Goal: Transaction & Acquisition: Register for event/course

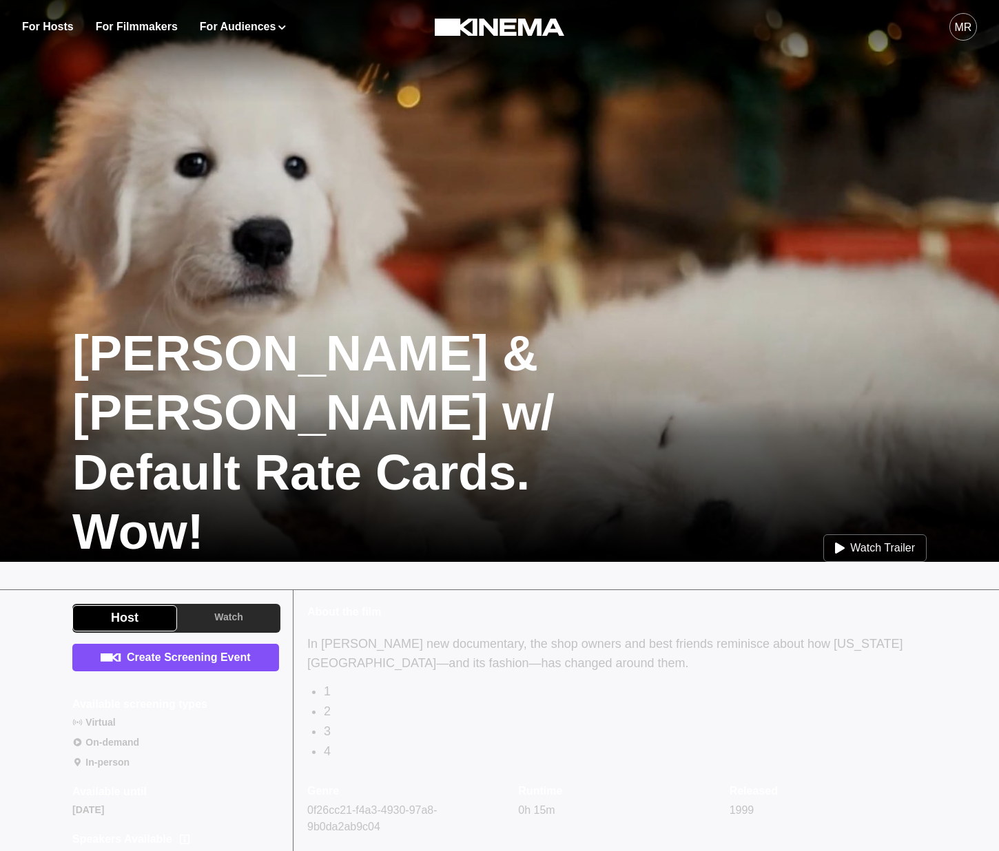
click at [156, 652] on link "Create Screening Event" at bounding box center [175, 658] width 207 height 28
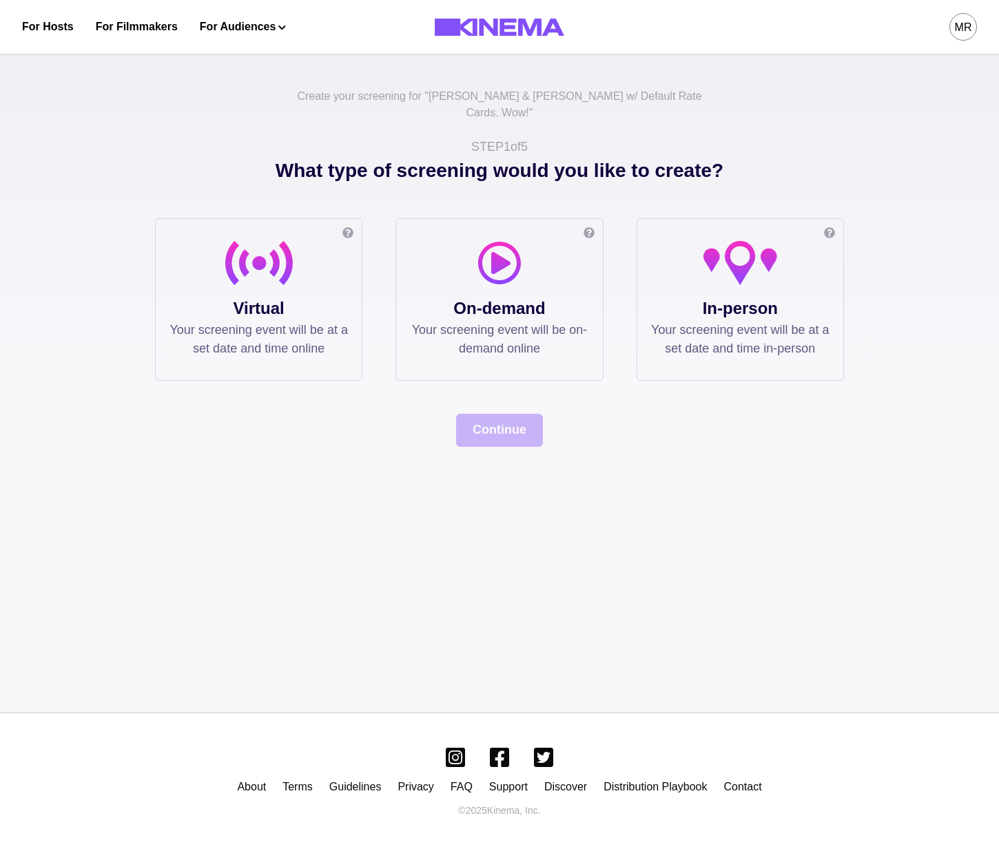
click at [448, 261] on div at bounding box center [499, 268] width 178 height 55
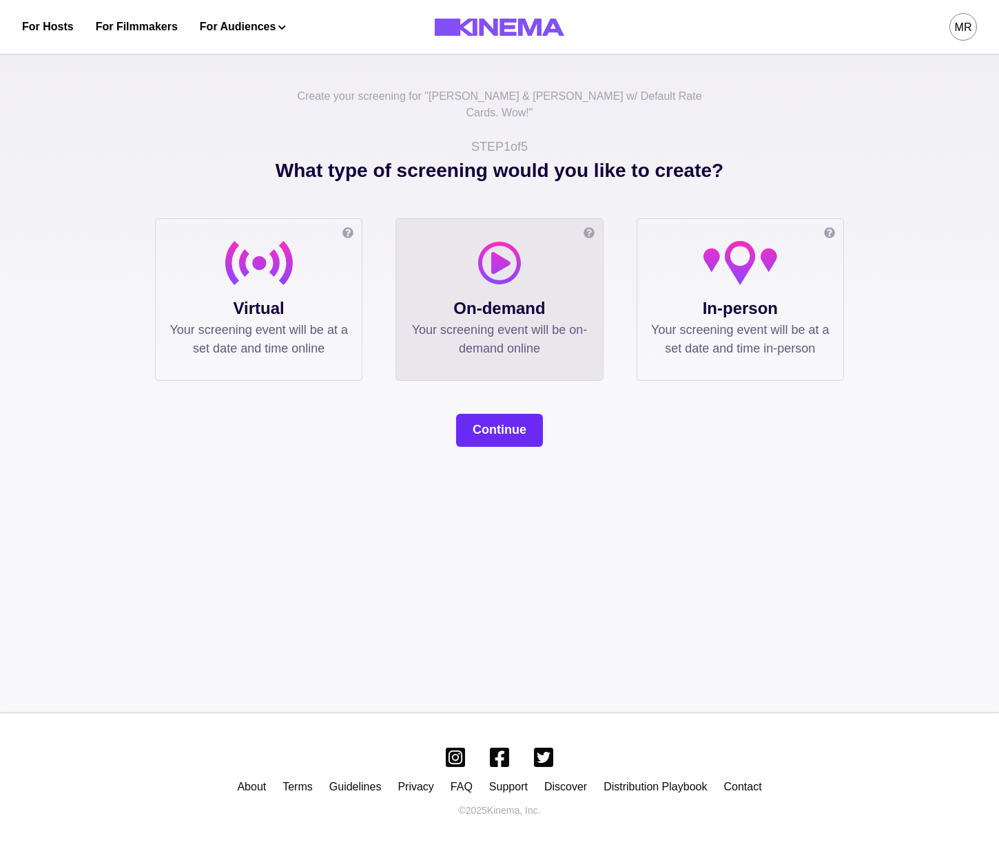
click at [490, 427] on button "Continue" at bounding box center [499, 430] width 87 height 33
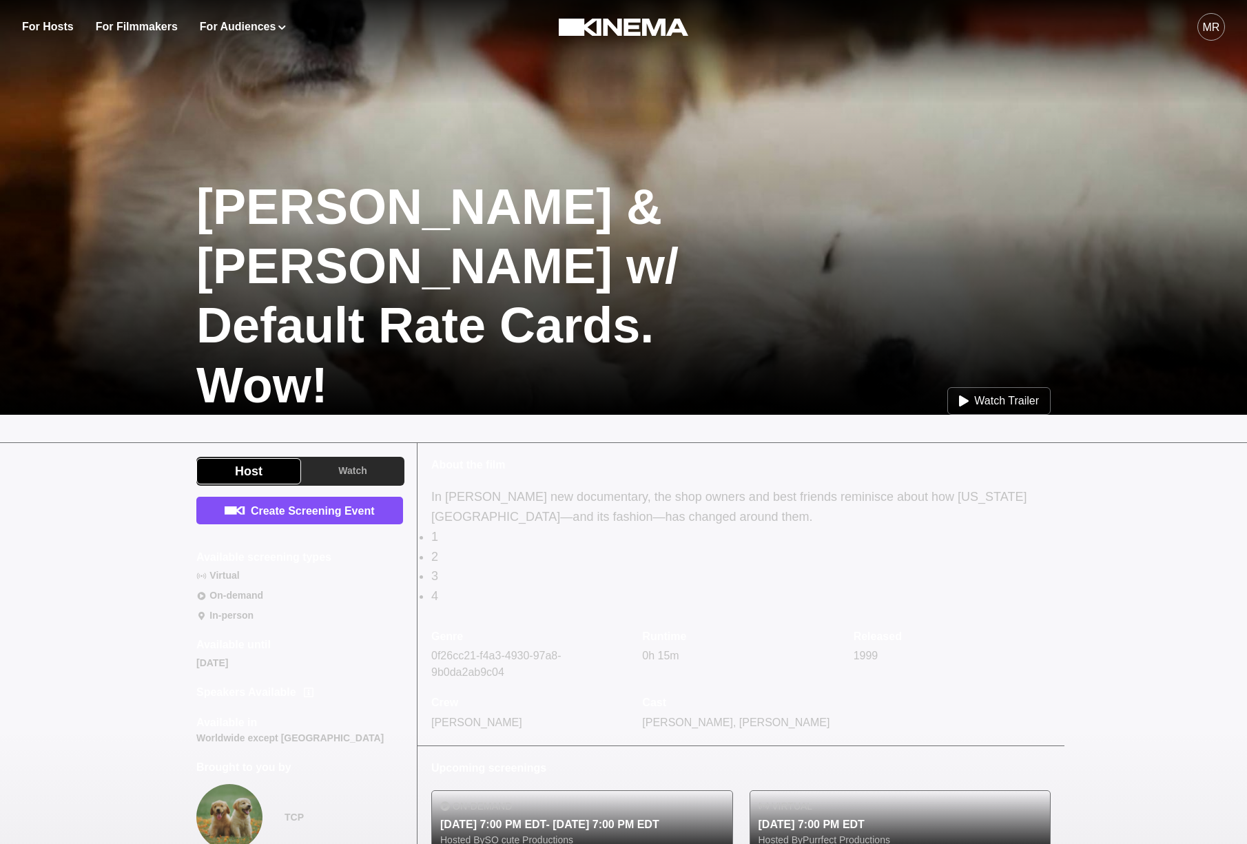
scroll to position [266, 0]
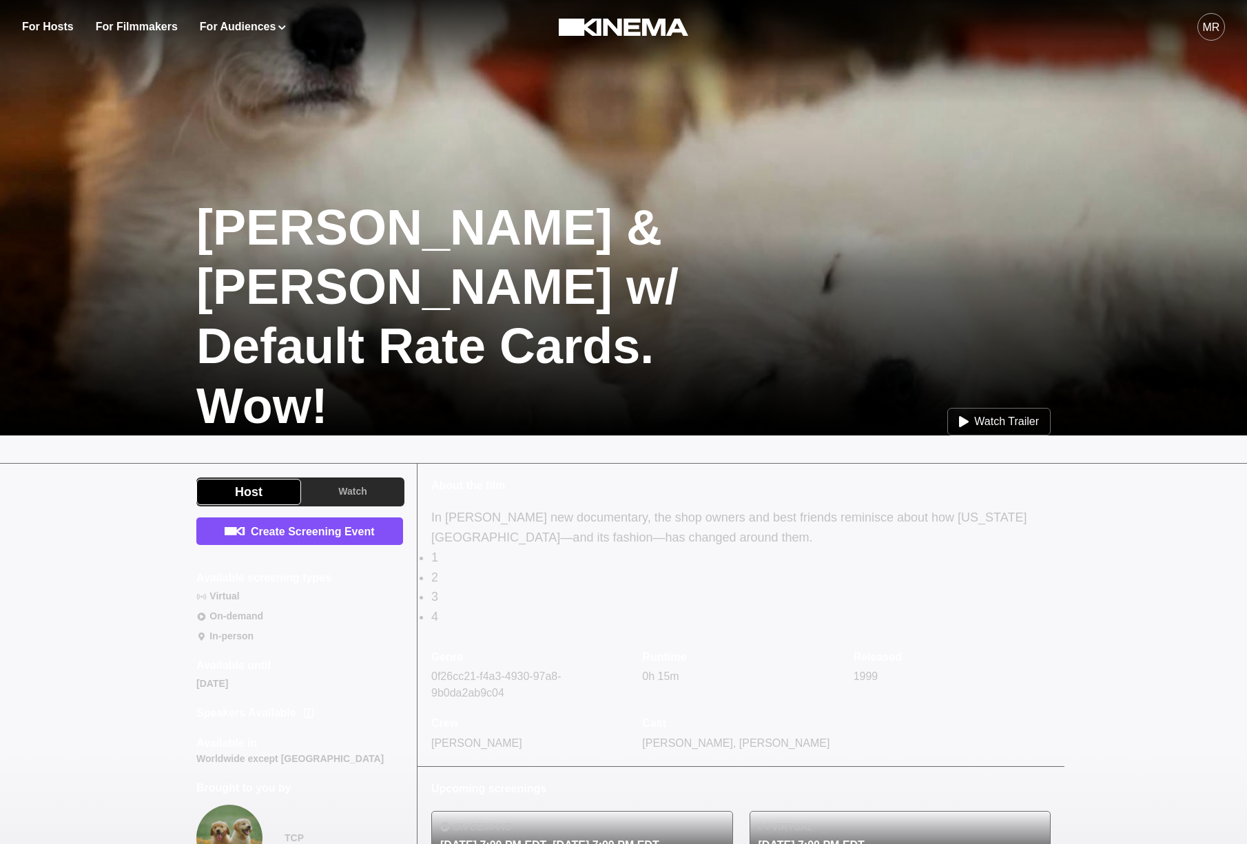
click at [433, 555] on p "1" at bounding box center [740, 558] width 619 height 20
drag, startPoint x: 682, startPoint y: 518, endPoint x: 542, endPoint y: 499, distance: 141.2
click at [642, 508] on p "In [PERSON_NAME] new documentary, the shop owners and best friends reminisce ab…" at bounding box center [740, 528] width 619 height 40
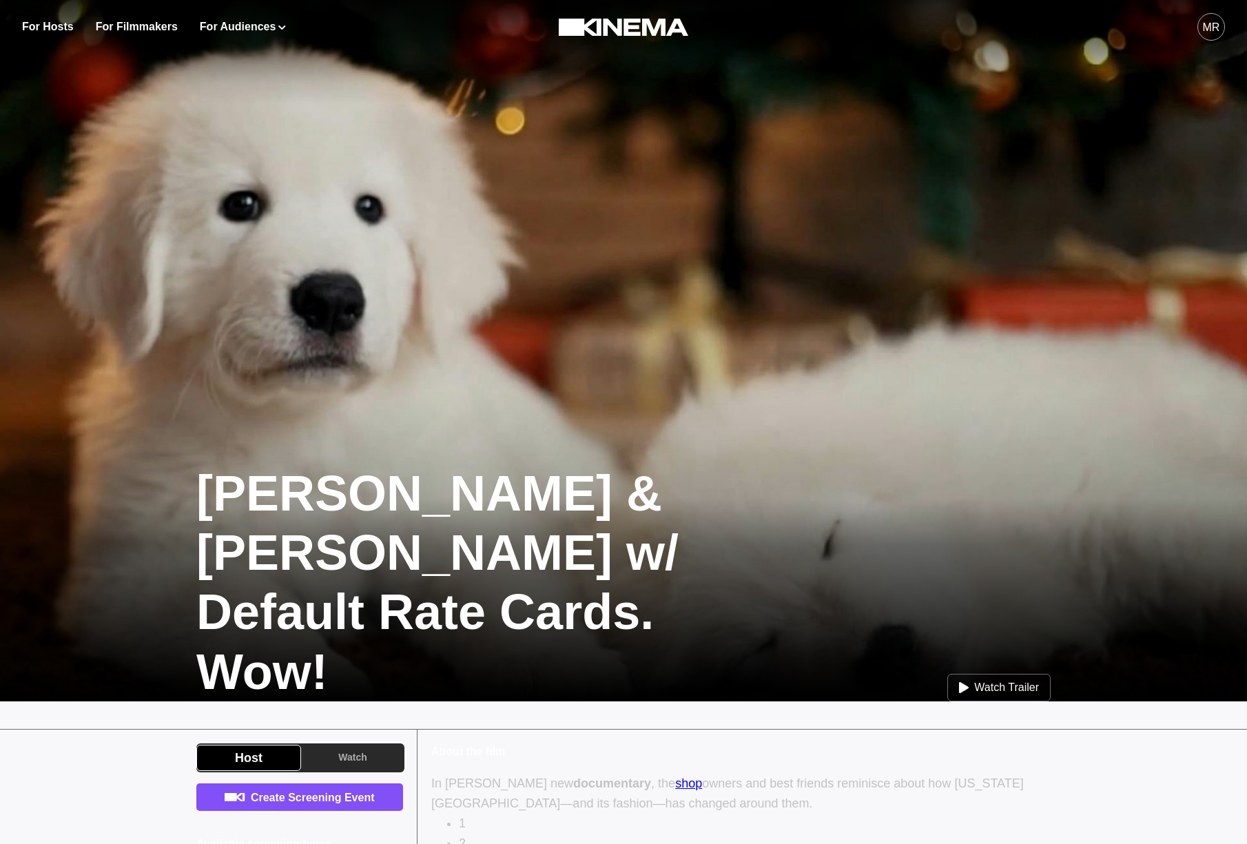
scroll to position [266, 0]
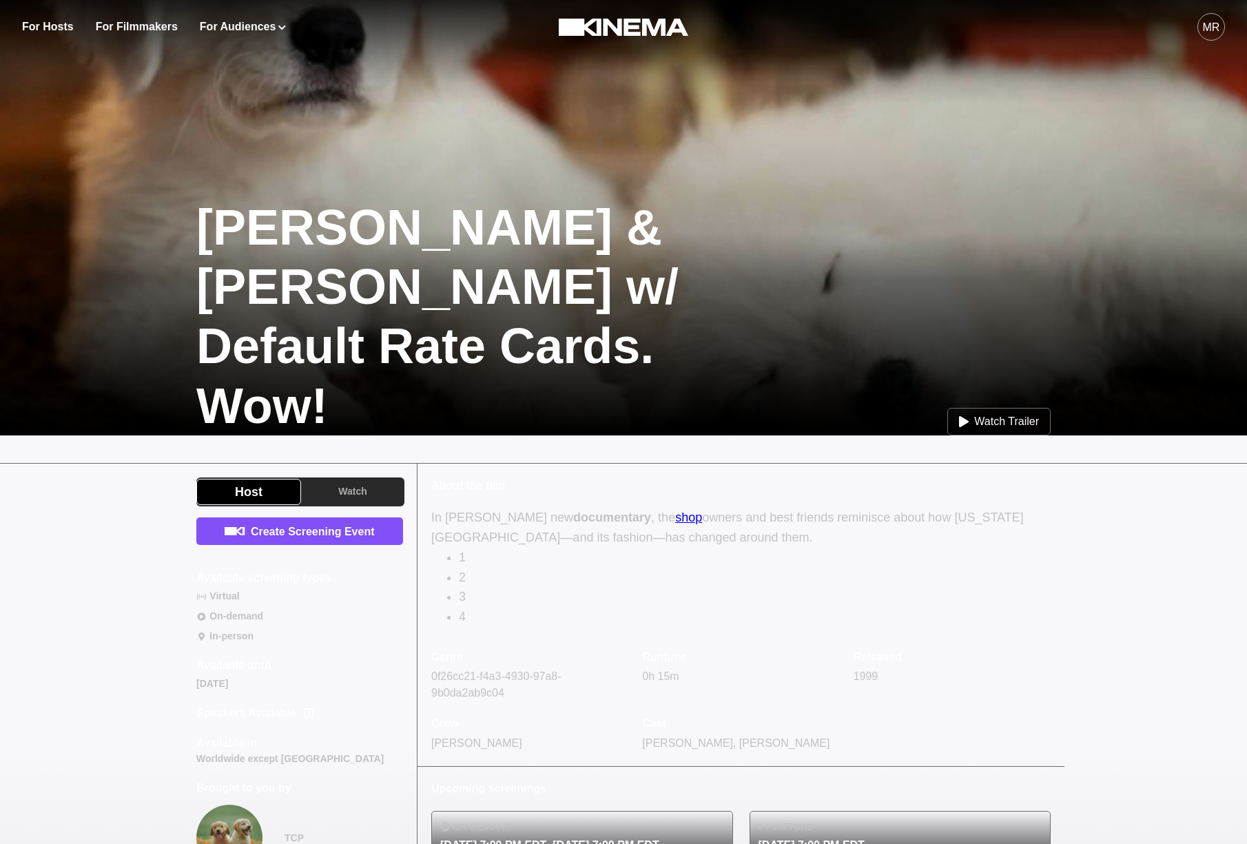
click at [685, 517] on link "shop" at bounding box center [688, 517] width 27 height 14
click at [576, 512] on strong "documentary" at bounding box center [612, 517] width 78 height 14
click at [603, 584] on p "2" at bounding box center [755, 578] width 592 height 20
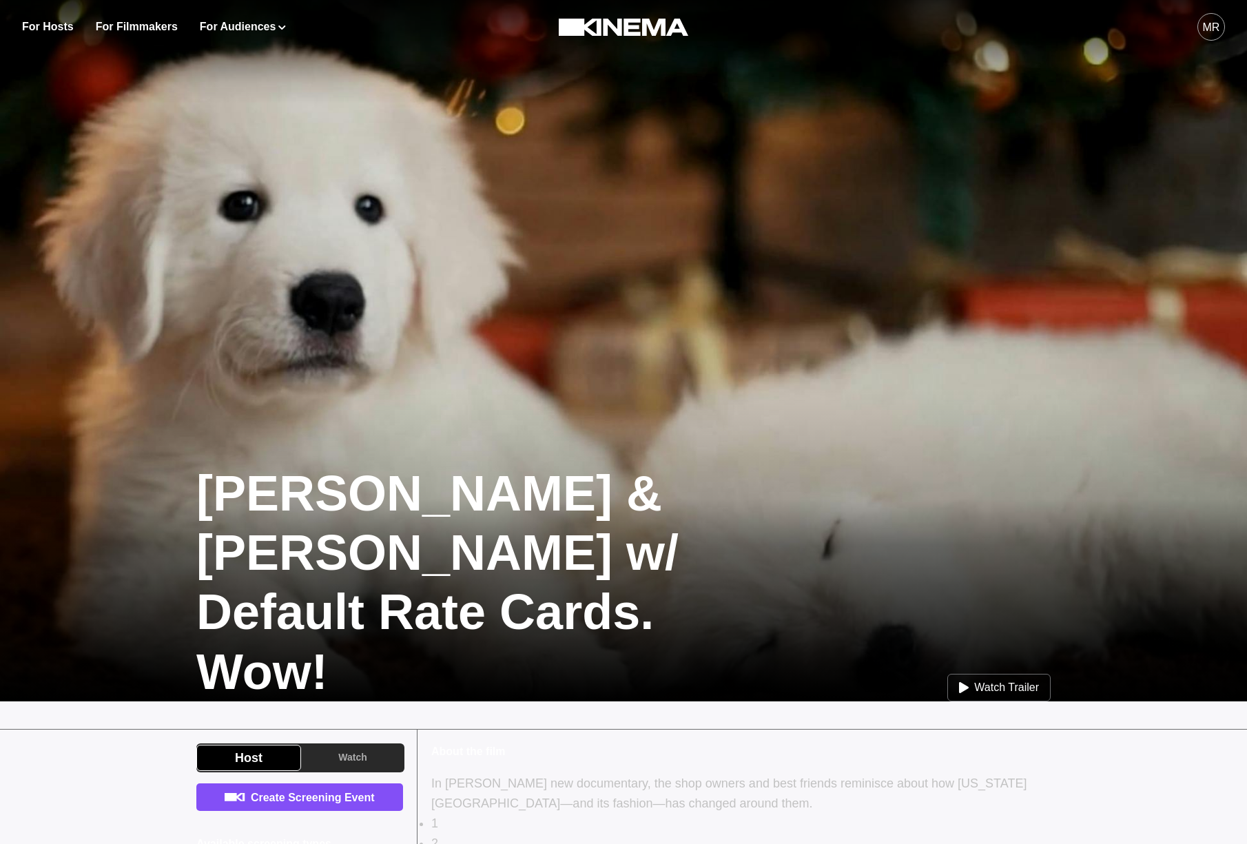
scroll to position [266, 0]
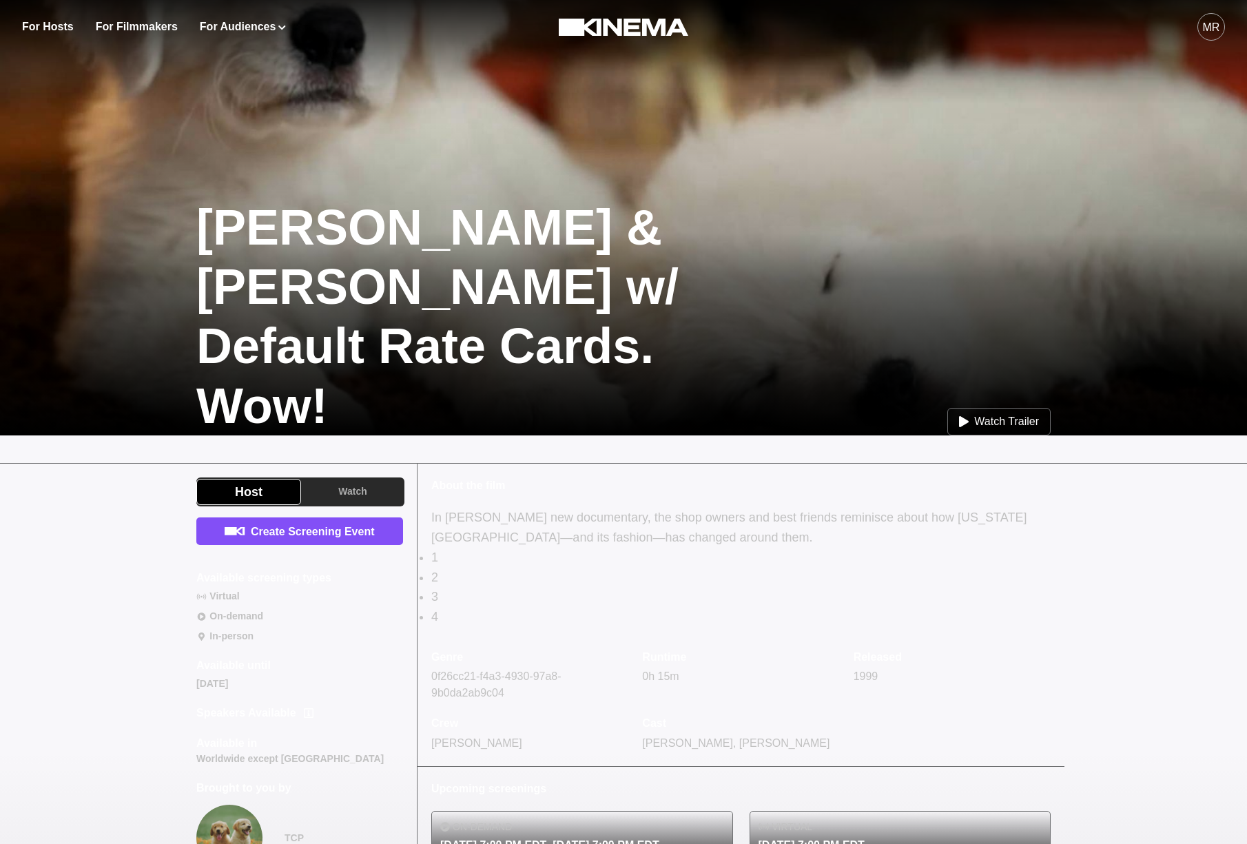
click at [913, 490] on p "About the film" at bounding box center [740, 485] width 619 height 17
click at [514, 607] on p "4" at bounding box center [740, 617] width 619 height 20
